Goal: Task Accomplishment & Management: Use online tool/utility

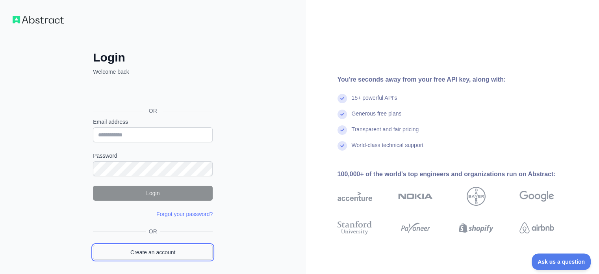
click at [167, 250] on link "Create an account" at bounding box center [153, 252] width 120 height 15
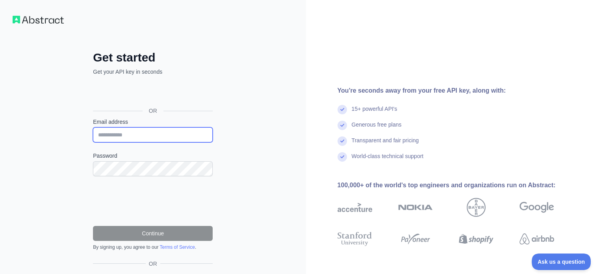
click at [160, 134] on input "Email address" at bounding box center [153, 134] width 120 height 15
type input "**********"
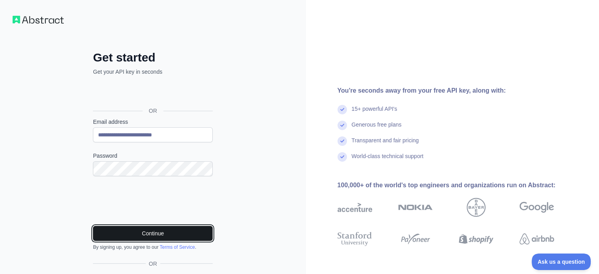
click at [142, 230] on button "Continue" at bounding box center [153, 233] width 120 height 15
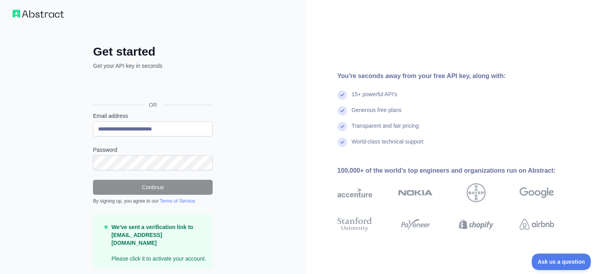
scroll to position [23, 0]
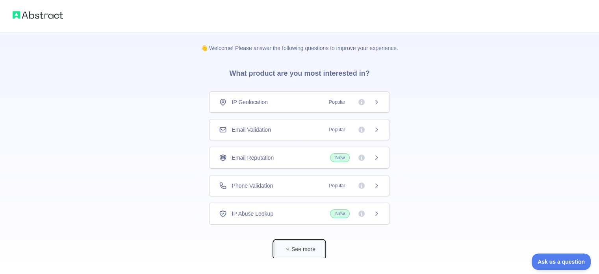
click at [321, 245] on button "See more" at bounding box center [299, 249] width 50 height 18
click at [373, 100] on icon at bounding box center [376, 102] width 6 height 6
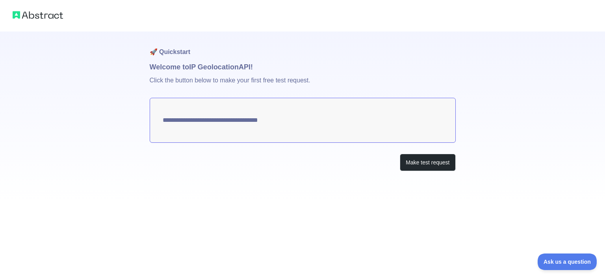
type textarea "**********"
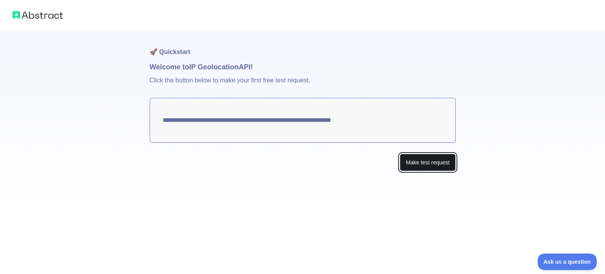
click at [425, 163] on button "Make test request" at bounding box center [428, 163] width 56 height 18
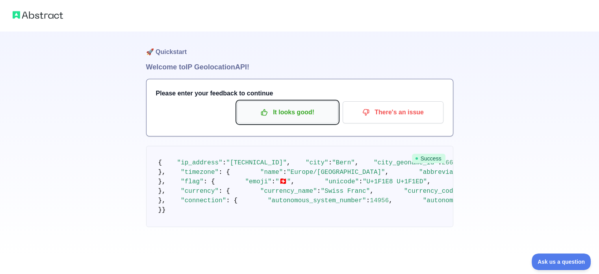
click at [304, 117] on p "It looks good!" at bounding box center [287, 112] width 89 height 13
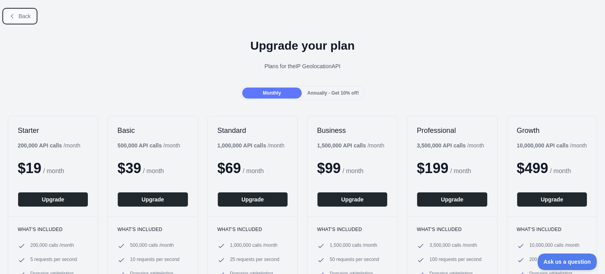
click at [15, 15] on icon at bounding box center [12, 16] width 6 height 6
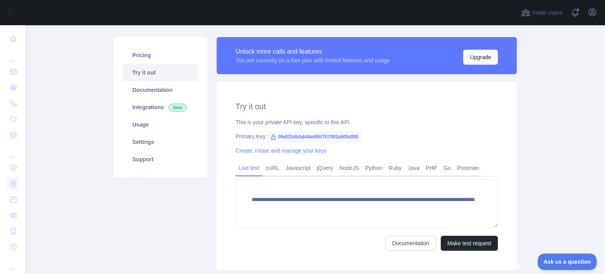
scroll to position [21, 0]
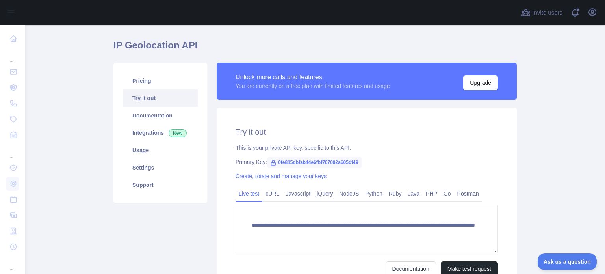
click at [312, 160] on span "0fe815dbfab44e6fbf707092a605df49" at bounding box center [314, 162] width 94 height 12
copy span "0fe815dbfab44e6fbf707092a605df49"
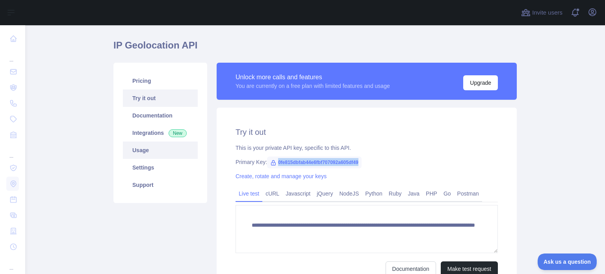
click at [160, 145] on link "Usage" at bounding box center [160, 149] width 75 height 17
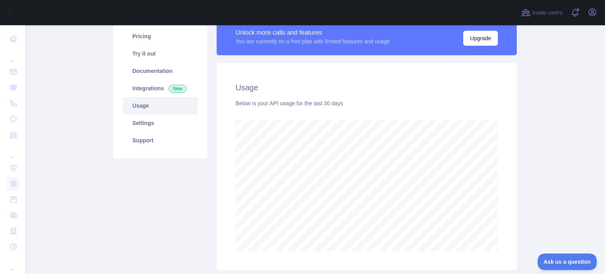
scroll to position [41, 0]
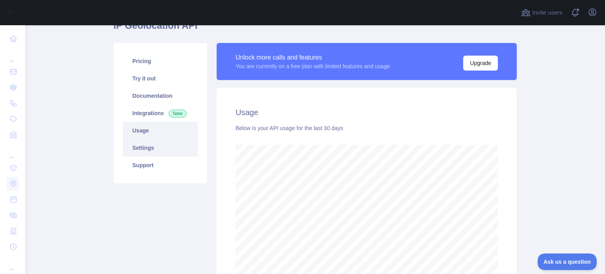
click at [151, 145] on link "Settings" at bounding box center [160, 147] width 75 height 17
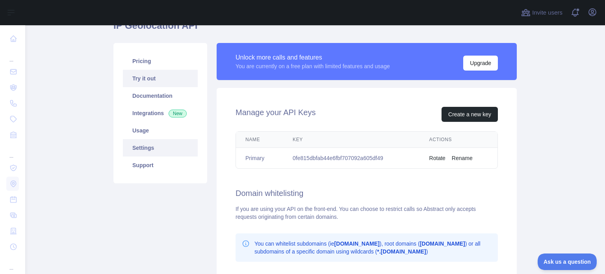
click at [150, 83] on link "Try it out" at bounding box center [160, 78] width 75 height 17
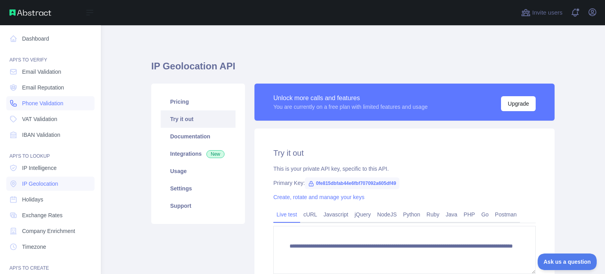
click at [58, 100] on span "Phone Validation" at bounding box center [42, 103] width 41 height 8
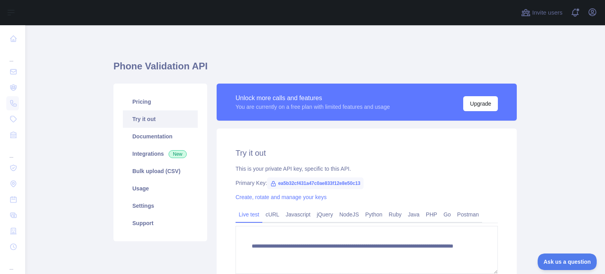
click at [316, 181] on span "ea5b32cf431a47c0ae833f12e8e50c13" at bounding box center [315, 183] width 97 height 12
copy span "ea5b32cf431a47c0ae833f12e8e50c13"
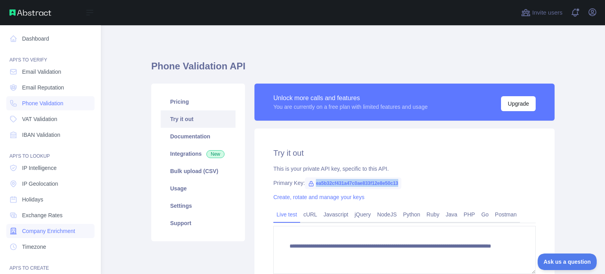
click at [54, 233] on span "Company Enrichment" at bounding box center [48, 231] width 53 height 8
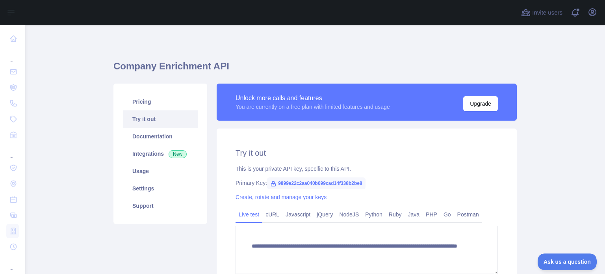
click at [307, 181] on span "9899e22c2aa040b099cad14f338b2be8" at bounding box center [316, 183] width 98 height 12
copy span "9899e22c2aa040b099cad14f338b2be8"
